Goal: Communication & Community: Ask a question

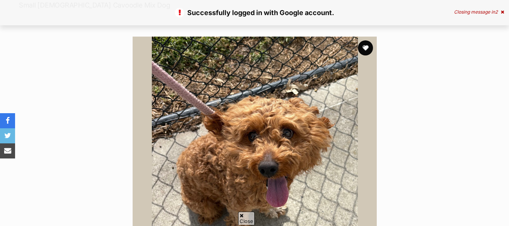
scroll to position [98, 0]
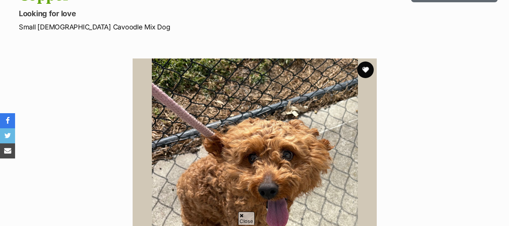
click at [368, 69] on button "favourite" at bounding box center [366, 69] width 17 height 17
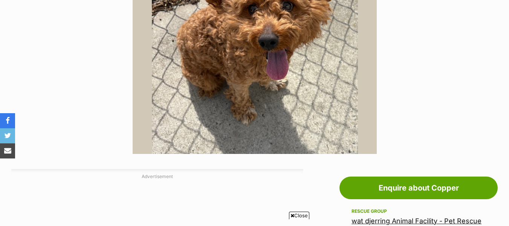
scroll to position [238, 0]
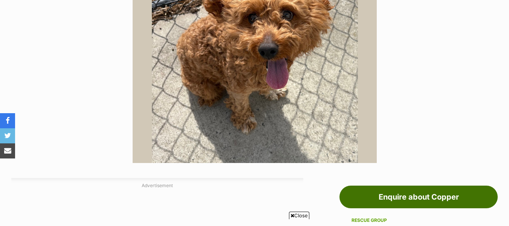
click at [415, 198] on link "Enquire about Copper" at bounding box center [419, 197] width 158 height 23
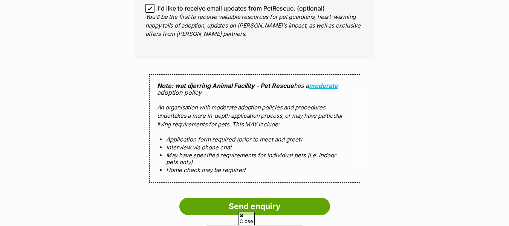
scroll to position [782, 0]
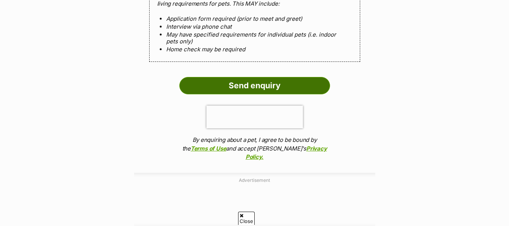
click at [255, 87] on input "Send enquiry" at bounding box center [255, 85] width 151 height 17
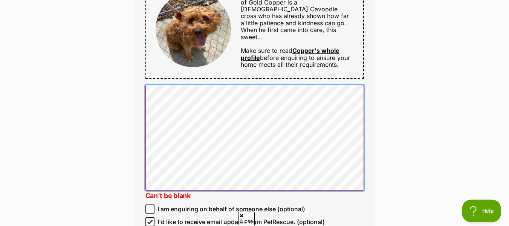
click at [0, 0] on lt-span "N ot" at bounding box center [0, 0] width 0 height 0
click at [0, 0] on lt-span "quit e" at bounding box center [0, 0] width 0 height 0
click at [0, 0] on lt-span "Literally" at bounding box center [0, 0] width 0 height 0
click at [0, 0] on lt-span "alone ," at bounding box center [0, 0] width 0 height 0
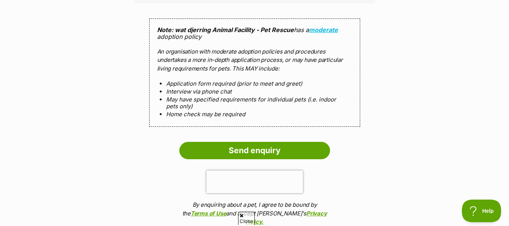
scroll to position [775, 0]
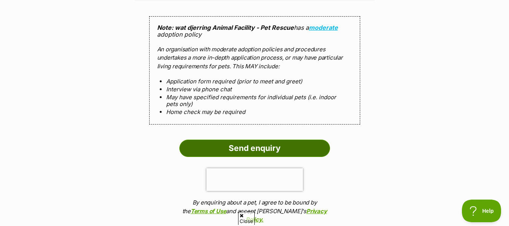
click at [264, 149] on input "Send enquiry" at bounding box center [255, 148] width 151 height 17
